Goal: Transaction & Acquisition: Purchase product/service

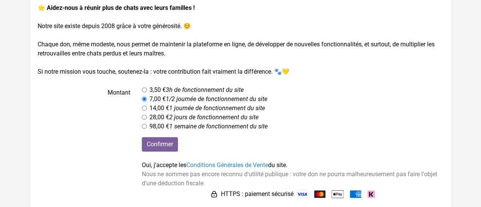
scroll to position [119, 0]
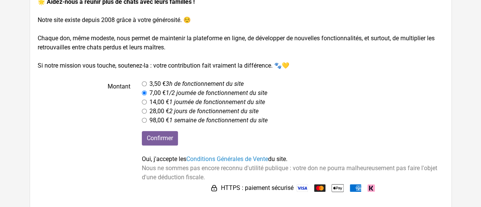
click at [143, 82] on input "radio" at bounding box center [144, 83] width 5 height 5
radio input "true"
drag, startPoint x: 105, startPoint y: 107, endPoint x: 128, endPoint y: 119, distance: 26.5
click at [105, 108] on label "Montant" at bounding box center [84, 102] width 105 height 46
click at [161, 138] on input "Confirmer" at bounding box center [160, 138] width 36 height 14
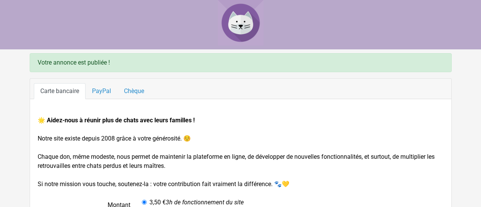
scroll to position [119, 0]
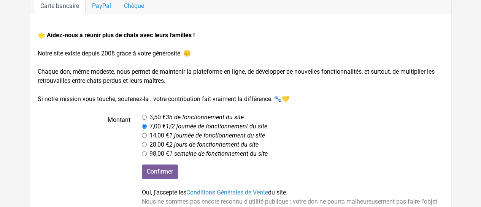
scroll to position [119, 0]
